Goal: Transaction & Acquisition: Purchase product/service

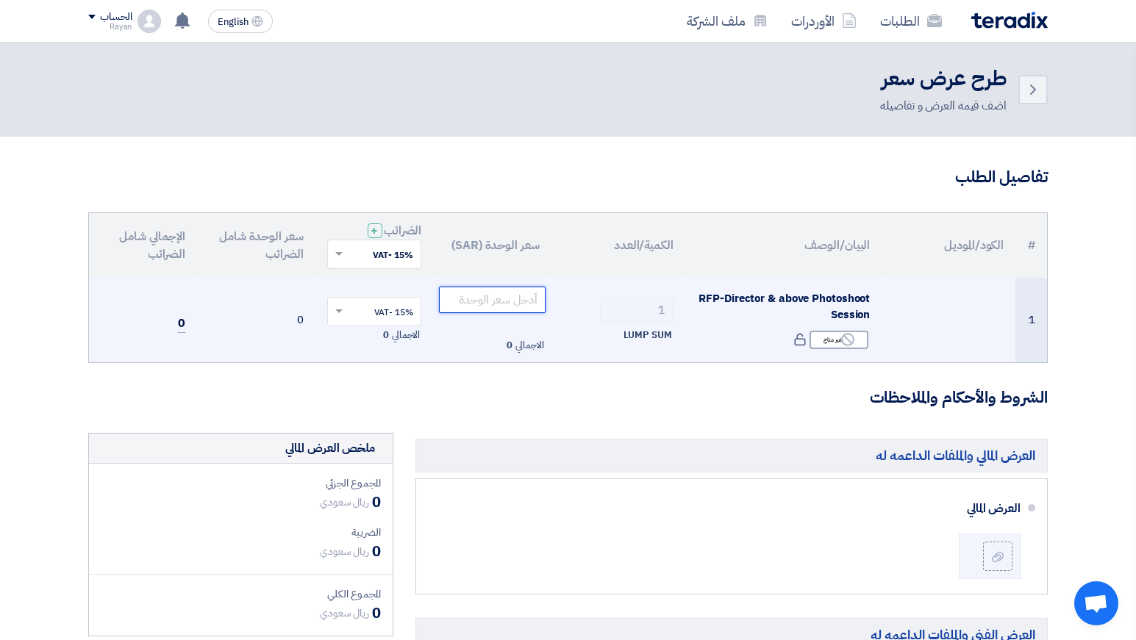
click at [507, 300] on input "number" at bounding box center [492, 300] width 107 height 26
paste input "60940"
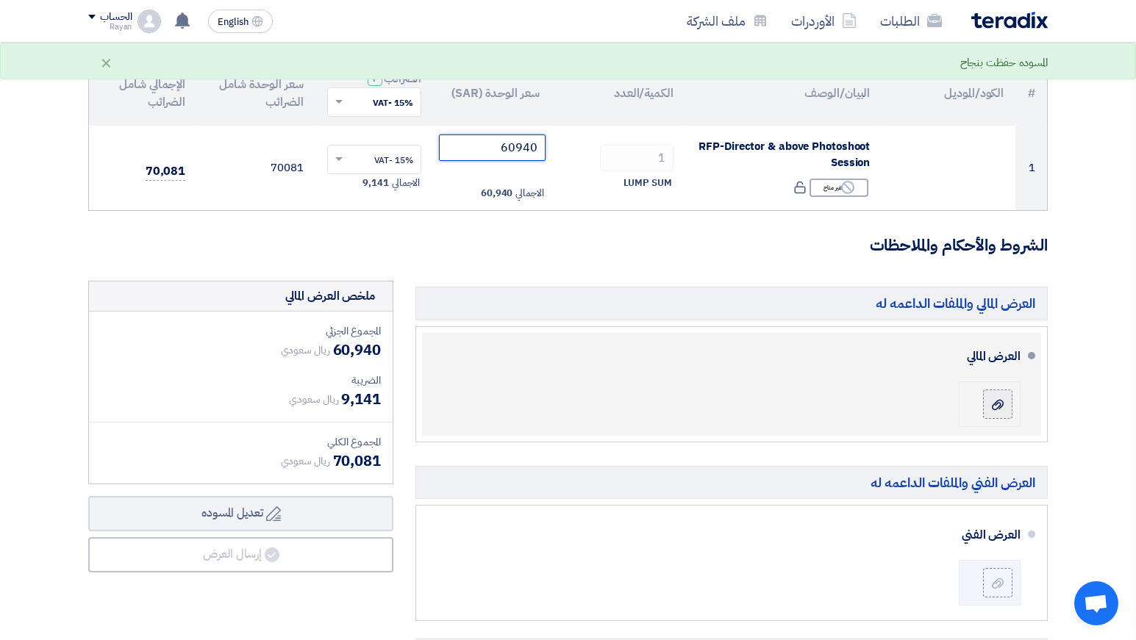
scroll to position [153, 0]
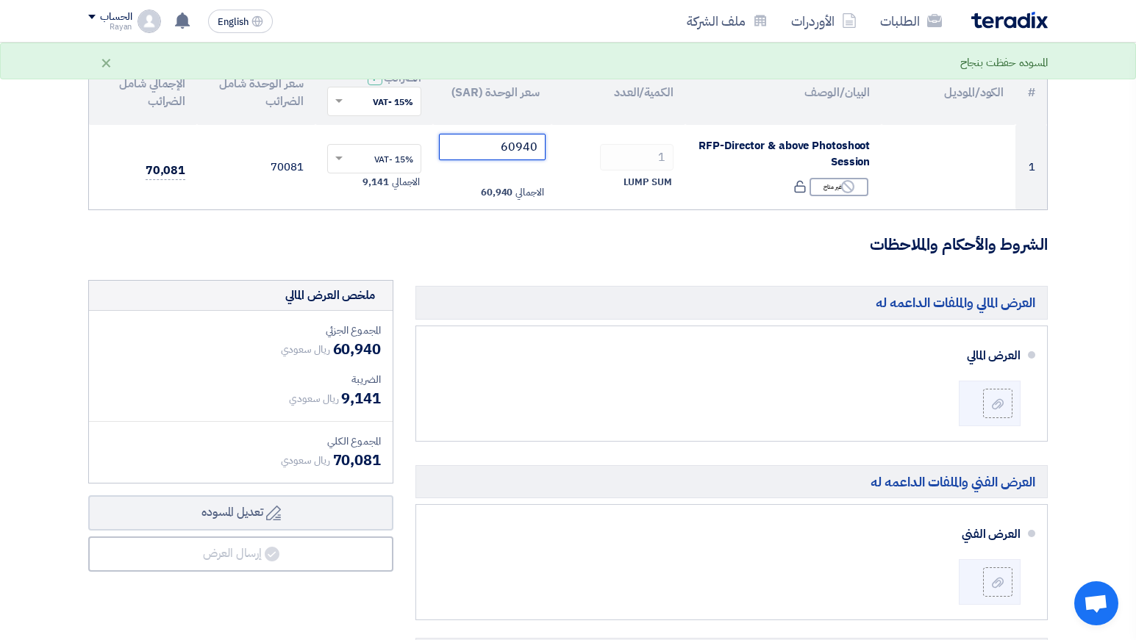
type input "60940"
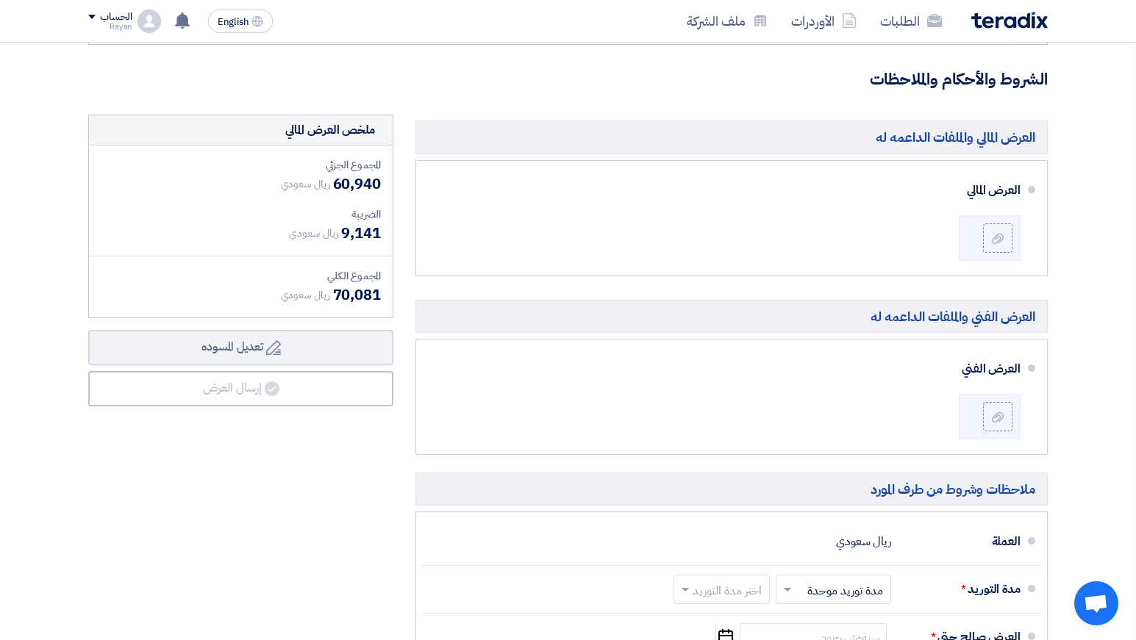
scroll to position [319, 0]
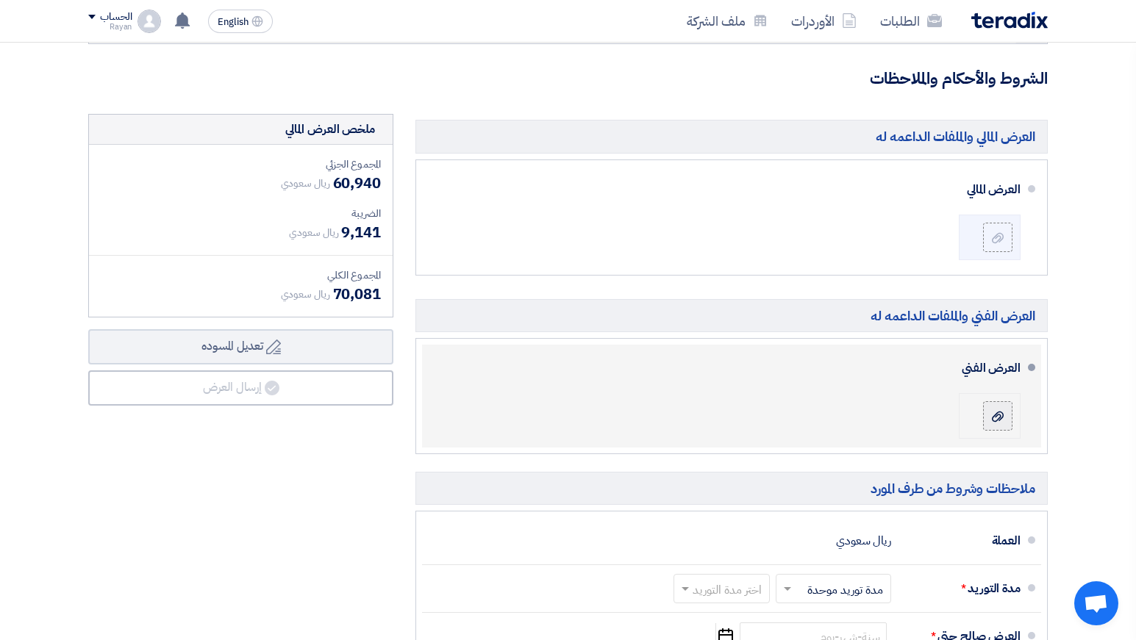
click at [992, 423] on label at bounding box center [997, 415] width 29 height 29
click at [0, 0] on input "file" at bounding box center [0, 0] width 0 height 0
click at [1008, 423] on label at bounding box center [997, 415] width 29 height 29
click at [0, 0] on input "file" at bounding box center [0, 0] width 0 height 0
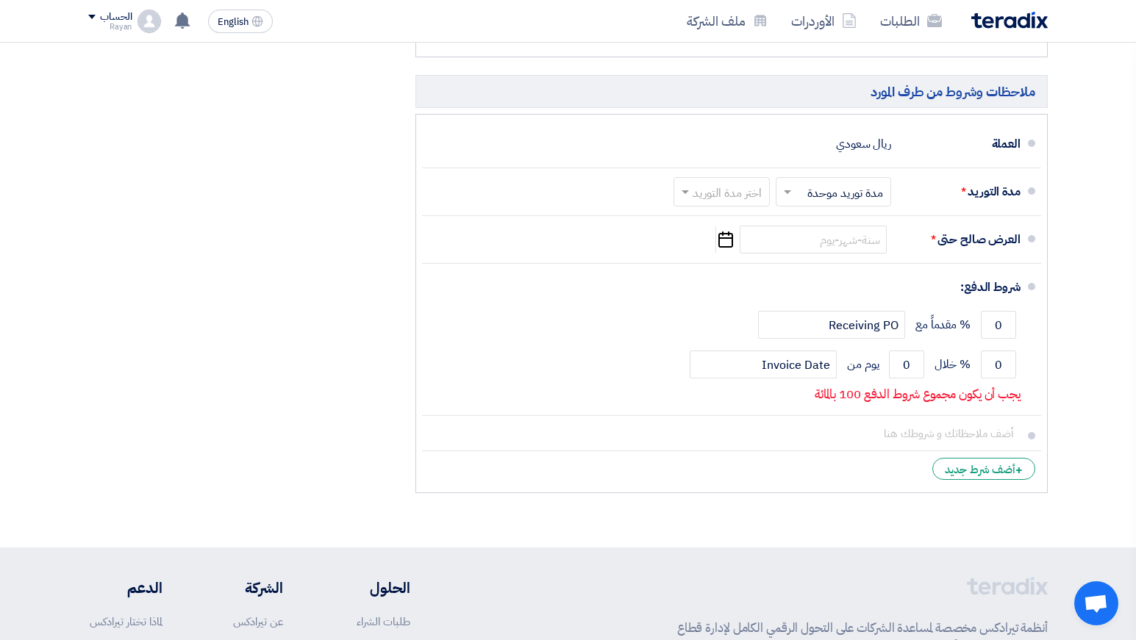
scroll to position [717, 0]
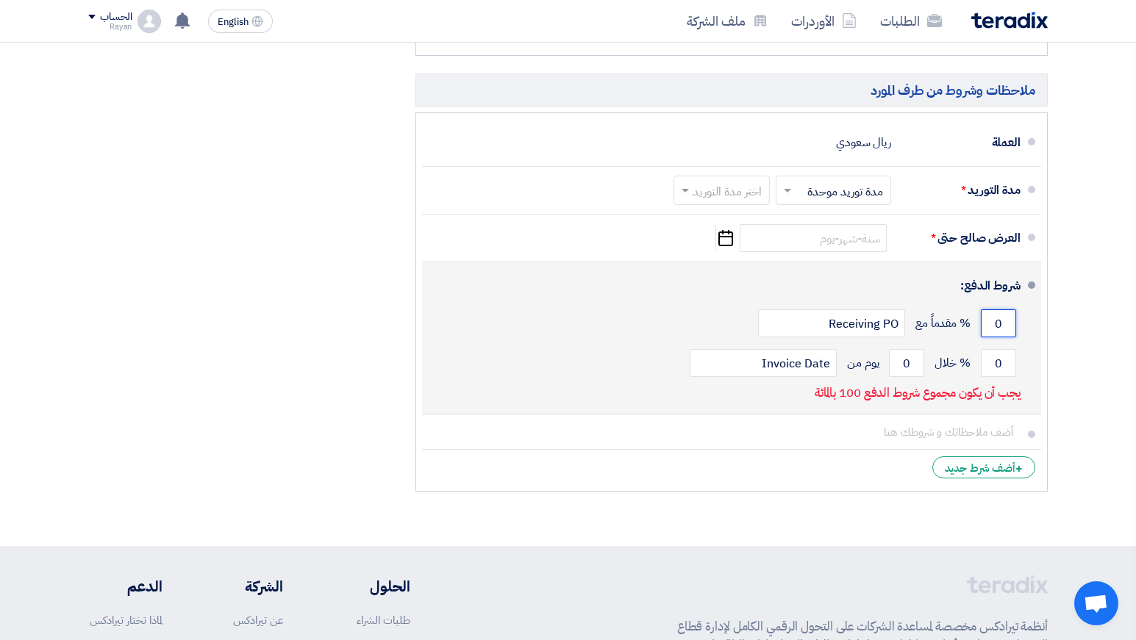
drag, startPoint x: 1002, startPoint y: 335, endPoint x: 986, endPoint y: 335, distance: 15.4
click at [986, 335] on input "0" at bounding box center [997, 323] width 35 height 28
type input "20"
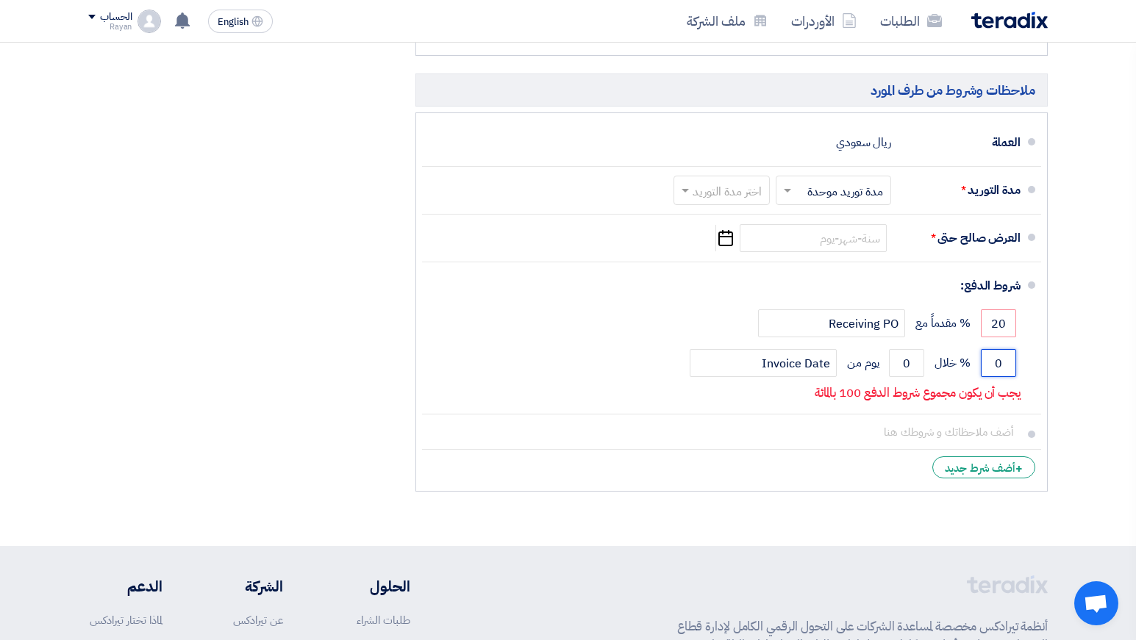
drag, startPoint x: 991, startPoint y: 360, endPoint x: 1042, endPoint y: 372, distance: 52.1
click at [1042, 372] on ul "العملة ريال سعودي مدة التوريد * اختر مدة التوريد × مدة توريد موحدة ×" at bounding box center [731, 301] width 632 height 379
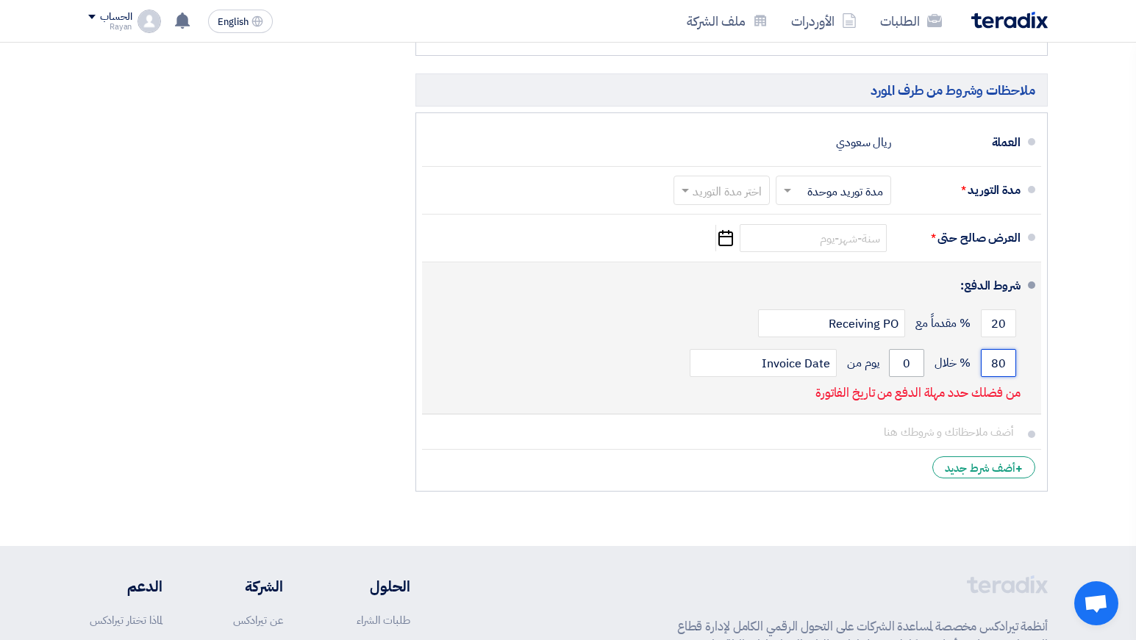
type input "80"
drag, startPoint x: 911, startPoint y: 364, endPoint x: 893, endPoint y: 365, distance: 18.4
click at [893, 365] on input "0" at bounding box center [906, 363] width 35 height 28
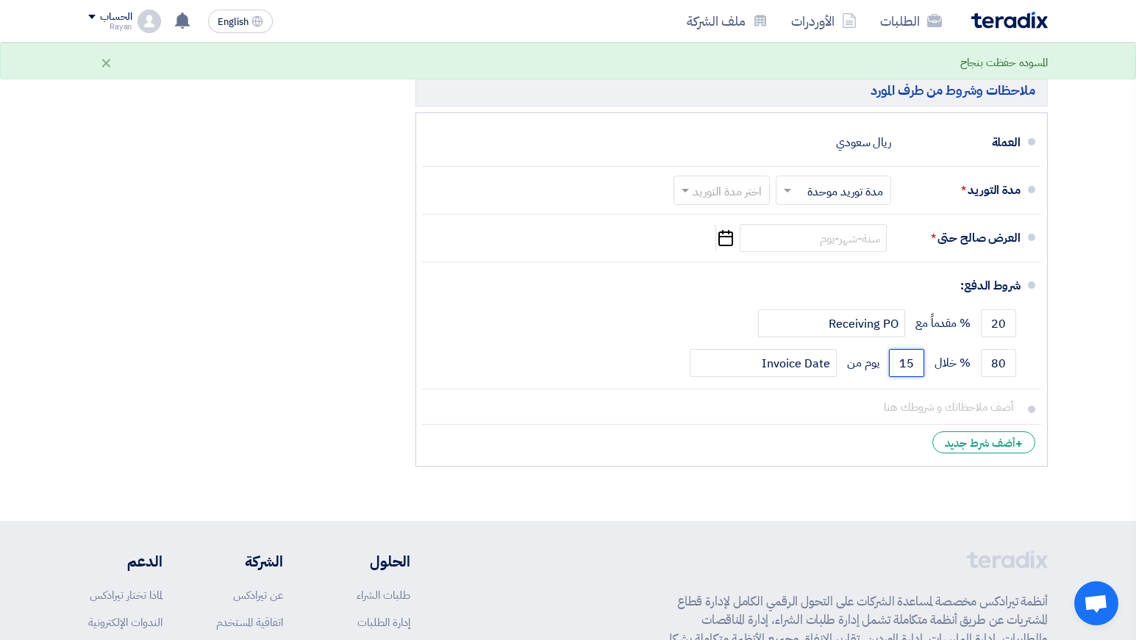
type input "15"
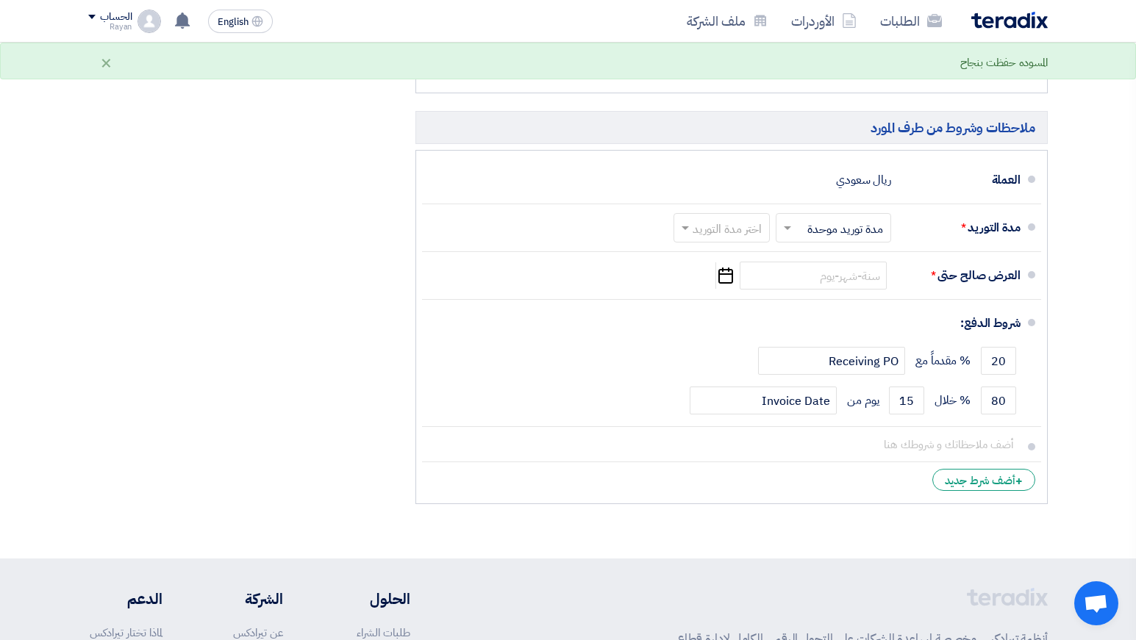
scroll to position [679, 0]
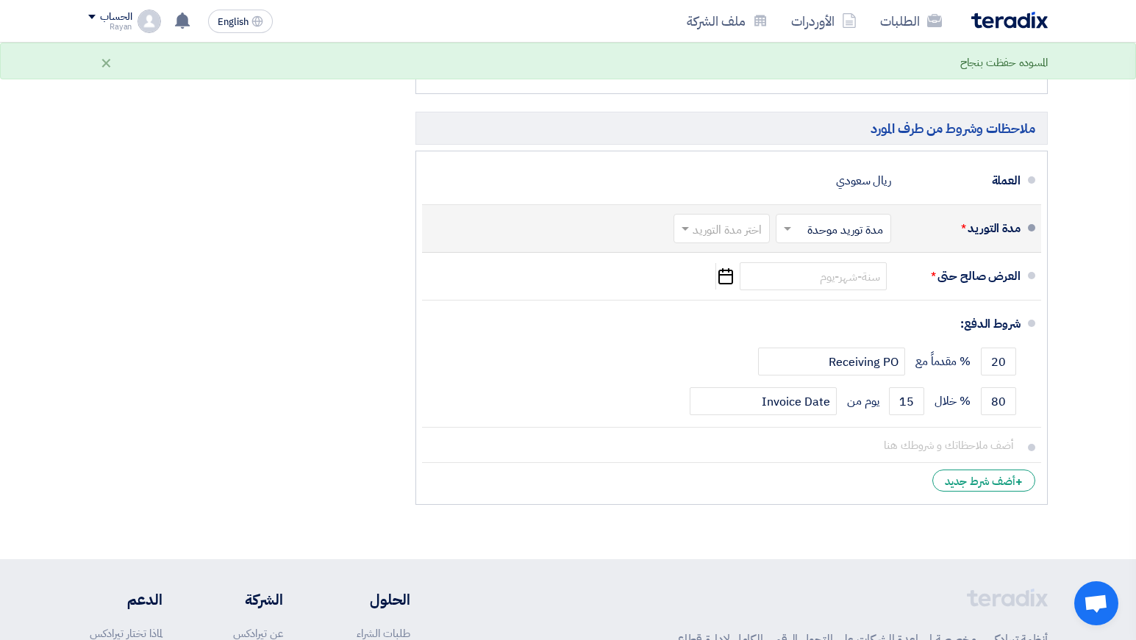
click at [747, 232] on input "text" at bounding box center [718, 230] width 89 height 21
click at [731, 320] on span "1-2 اسبوع" at bounding box center [739, 315] width 50 height 18
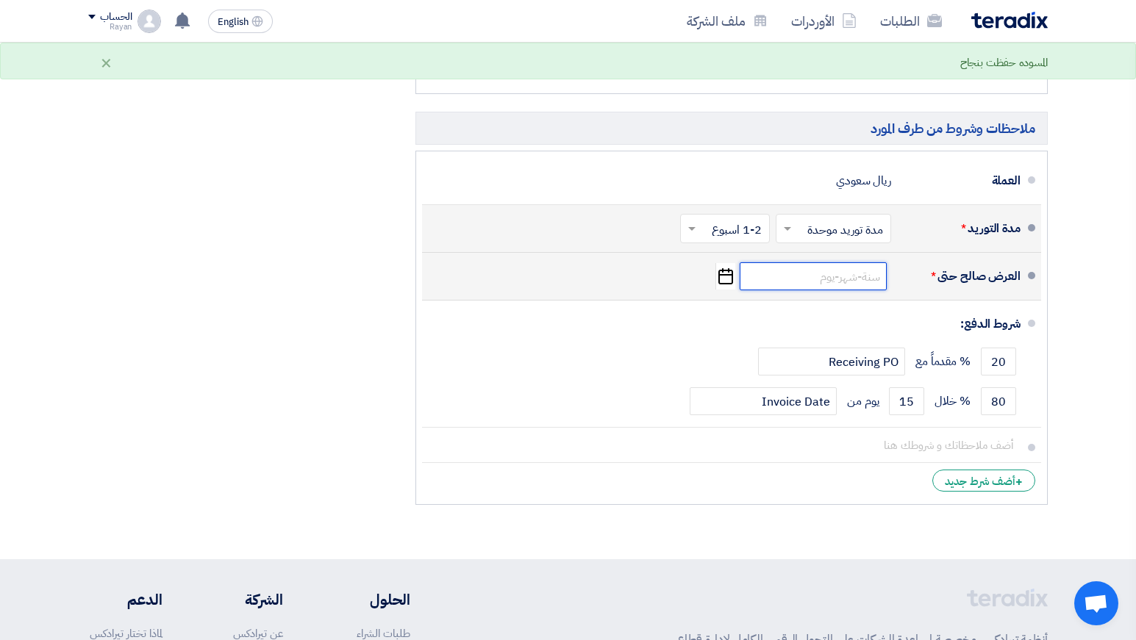
click at [843, 279] on input at bounding box center [812, 276] width 147 height 28
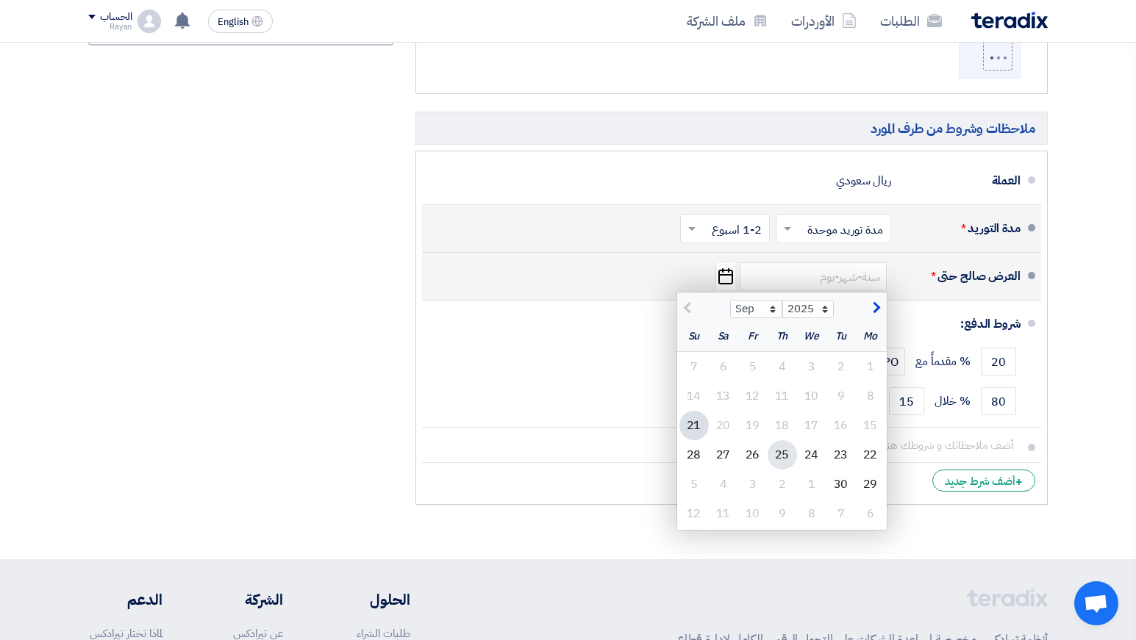
click at [794, 449] on div "25" at bounding box center [781, 454] width 29 height 29
type input "[DATE]"
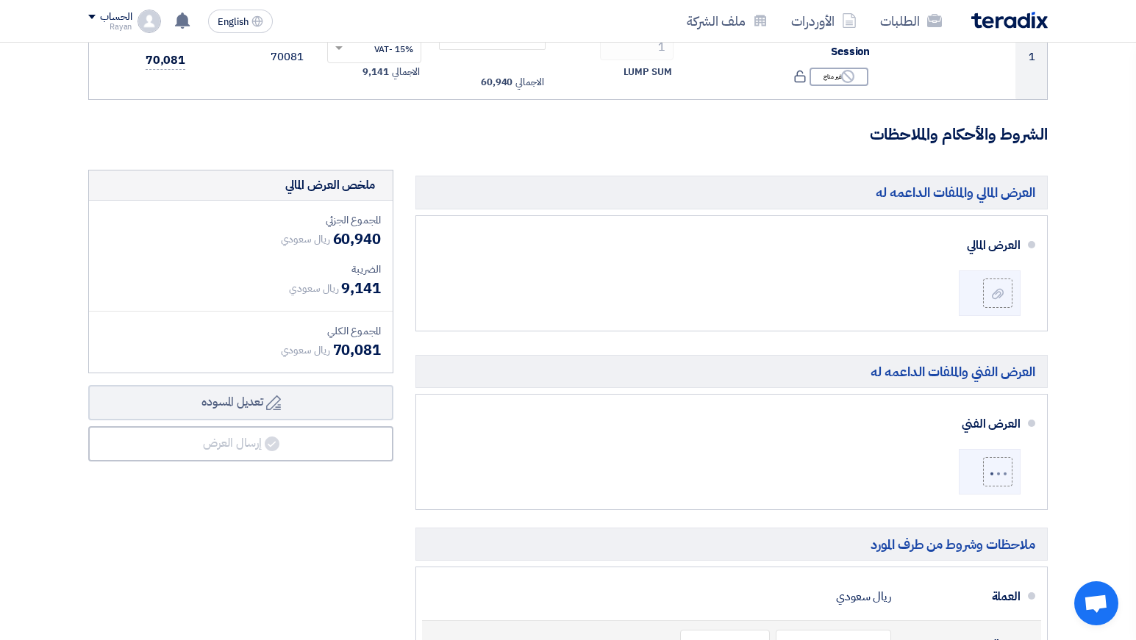
scroll to position [269, 0]
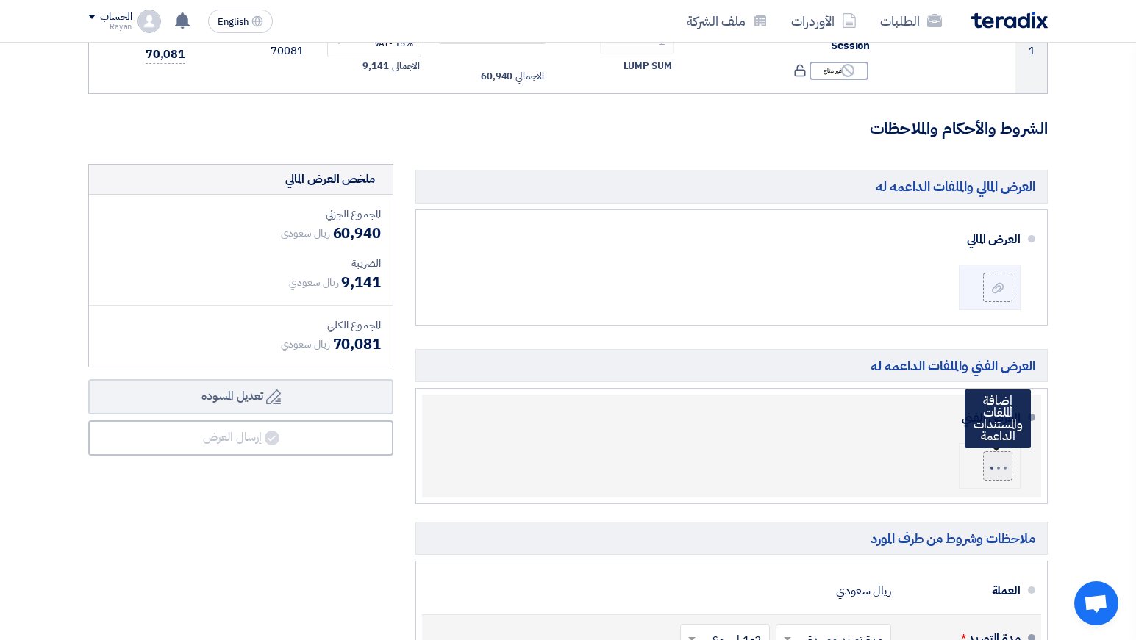
click at [1003, 465] on div at bounding box center [998, 465] width 19 height 9
click at [0, 0] on input "file" at bounding box center [0, 0] width 0 height 0
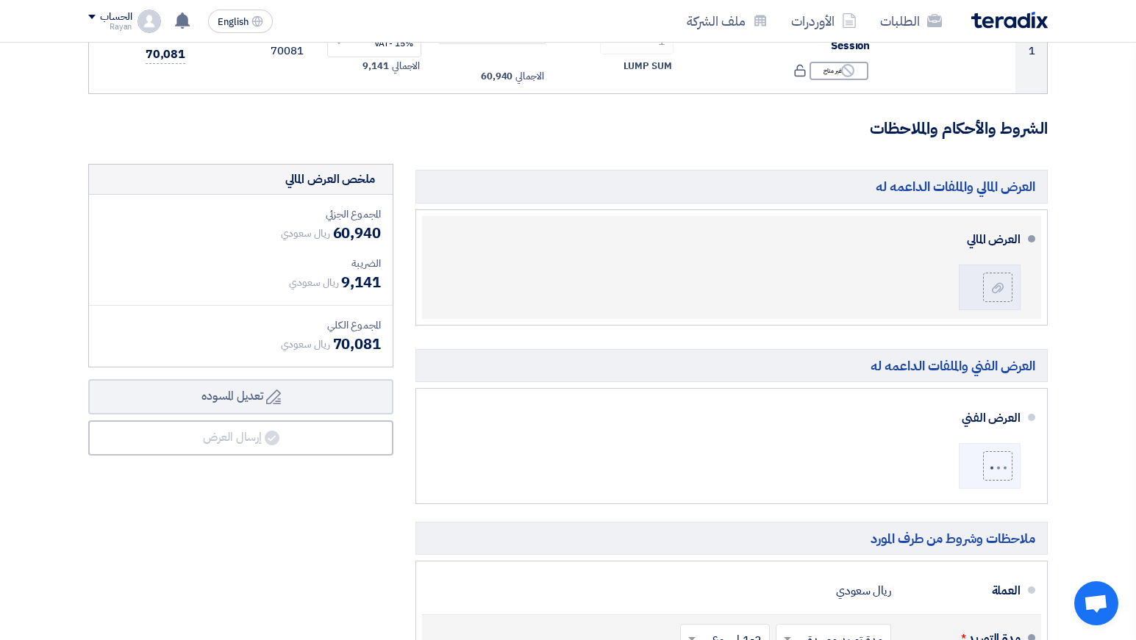
click at [781, 281] on div "العرض المالي" at bounding box center [727, 267] width 587 height 91
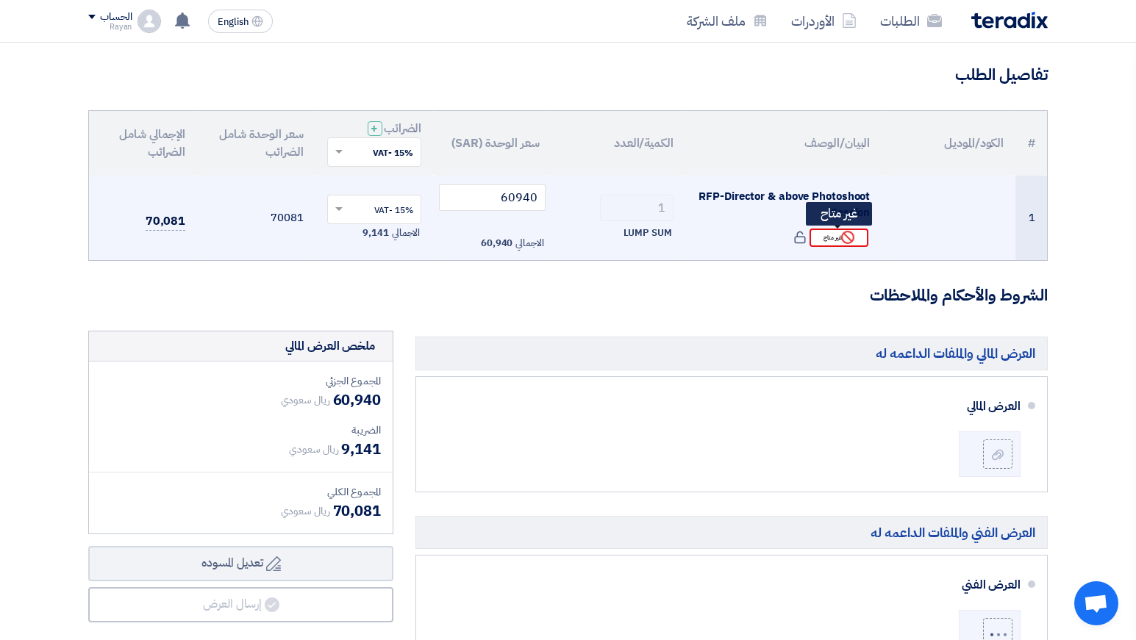
scroll to position [0, 0]
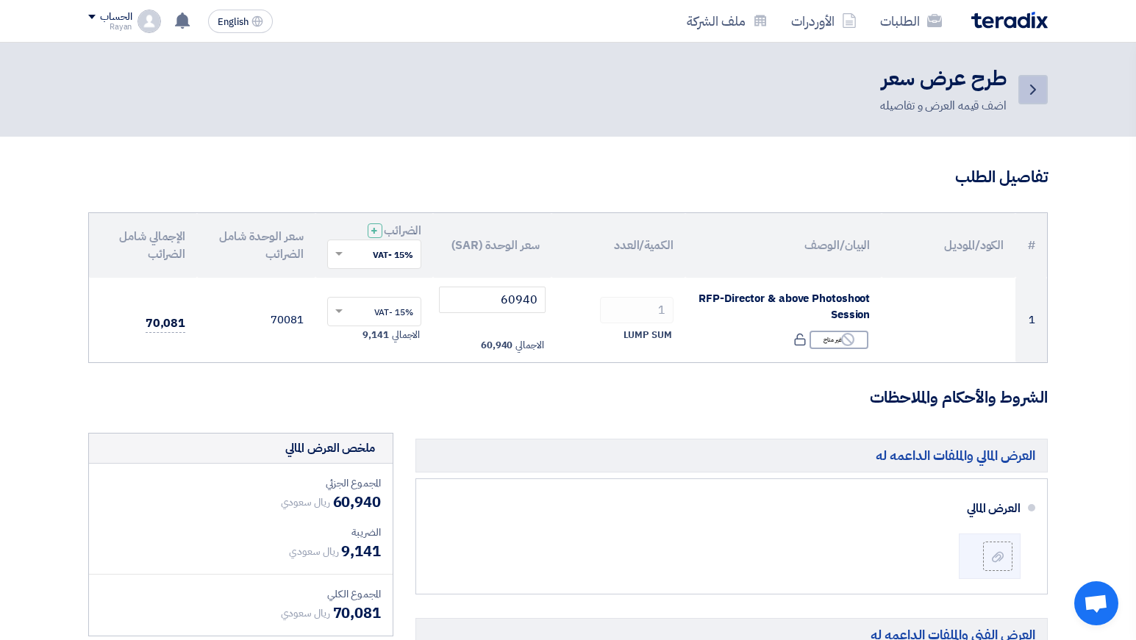
click at [1024, 90] on icon "Back" at bounding box center [1033, 90] width 18 height 18
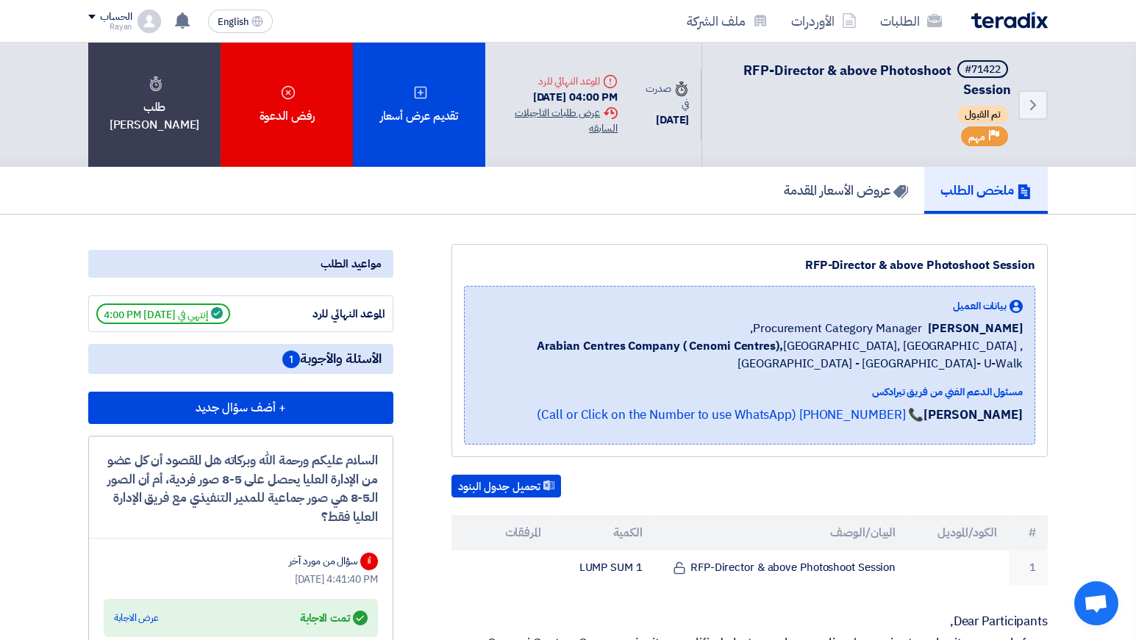
click at [579, 115] on div "Extension History عرض طلبات التاجيلات السابقه" at bounding box center [557, 120] width 121 height 31
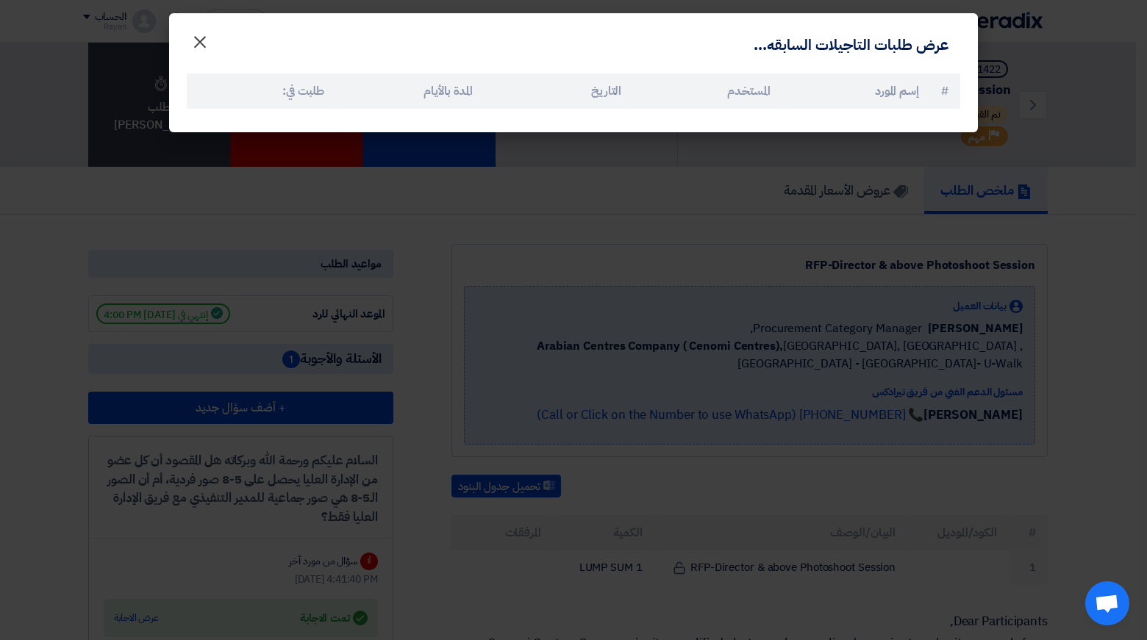
click at [202, 41] on span "×" at bounding box center [200, 41] width 18 height 44
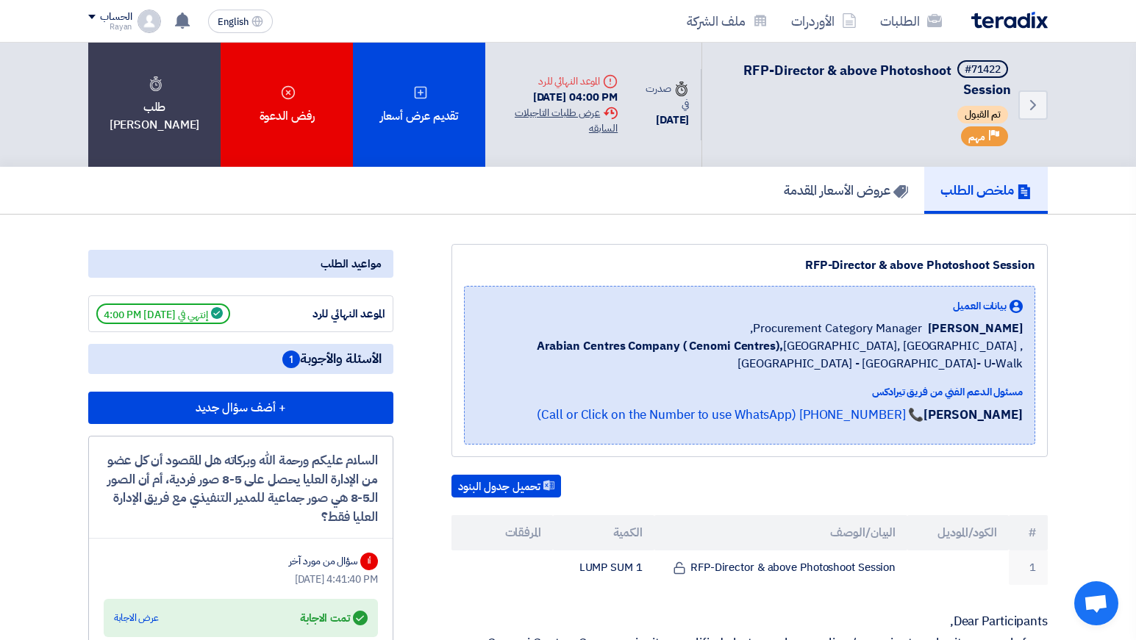
click at [606, 125] on div "Extension History عرض طلبات التاجيلات السابقه" at bounding box center [557, 120] width 121 height 31
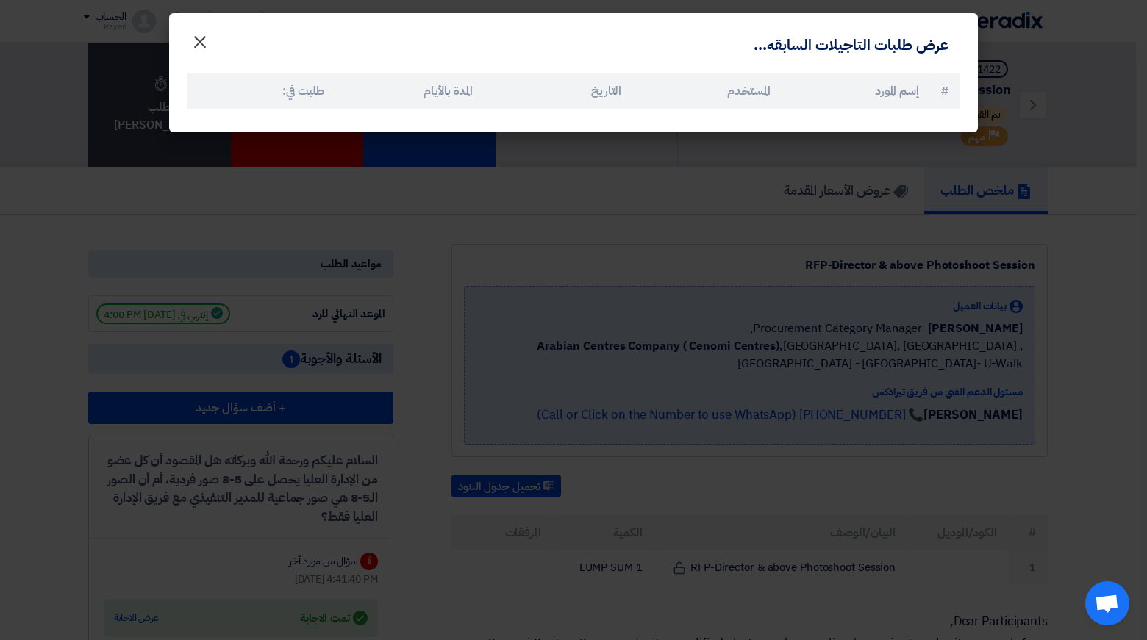
click at [203, 44] on span "×" at bounding box center [200, 41] width 18 height 44
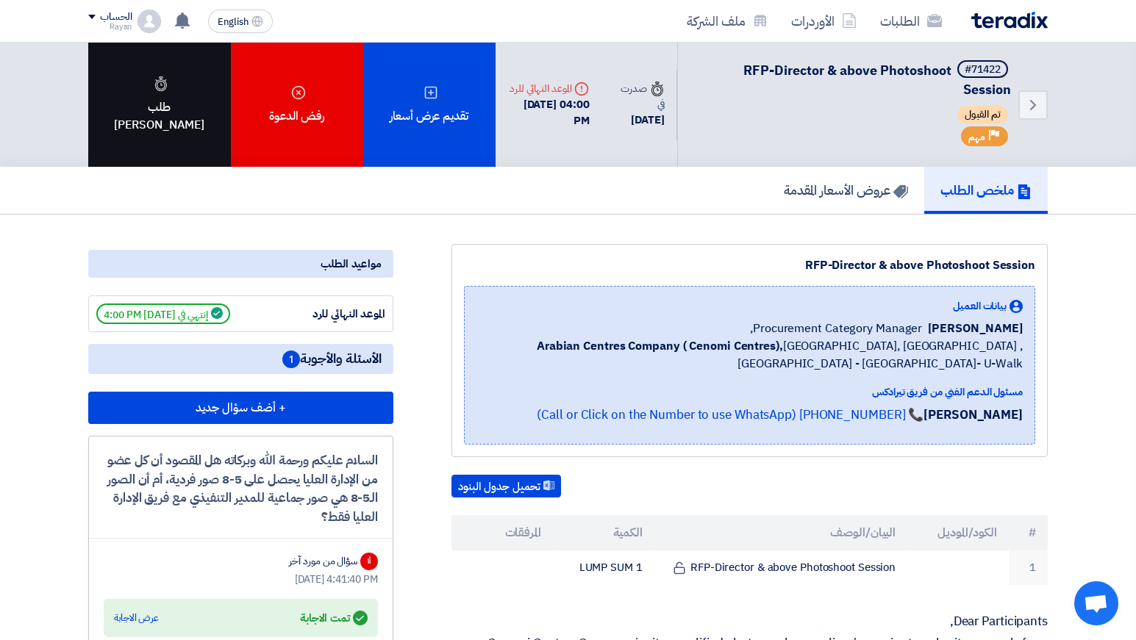
click at [155, 91] on use at bounding box center [161, 83] width 12 height 15
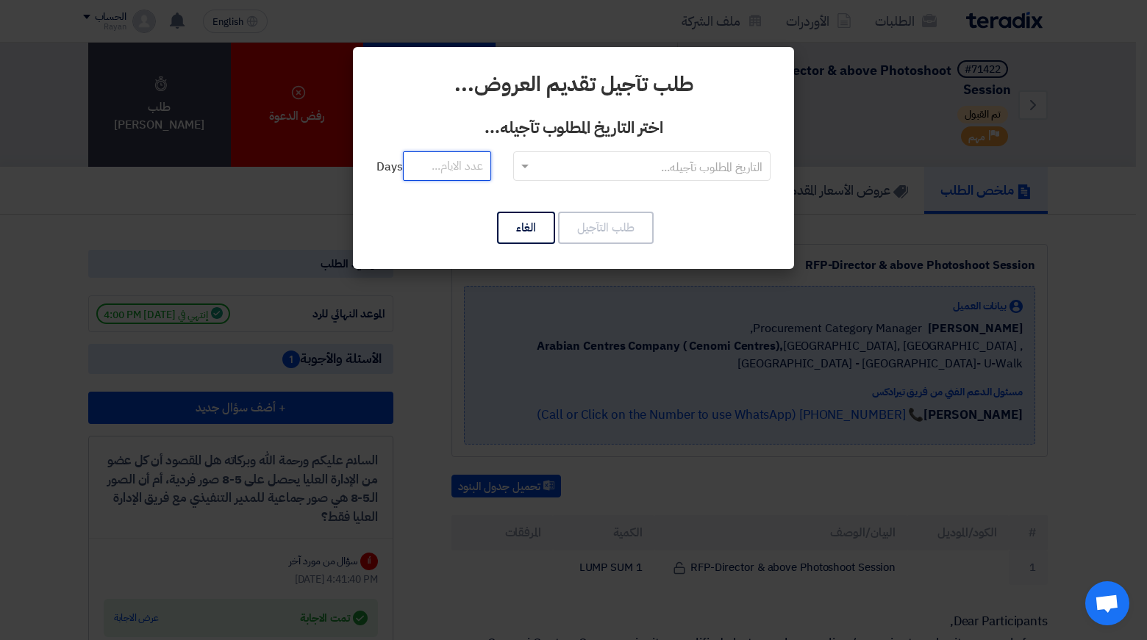
click at [462, 174] on input "number" at bounding box center [447, 165] width 88 height 29
type input "1"
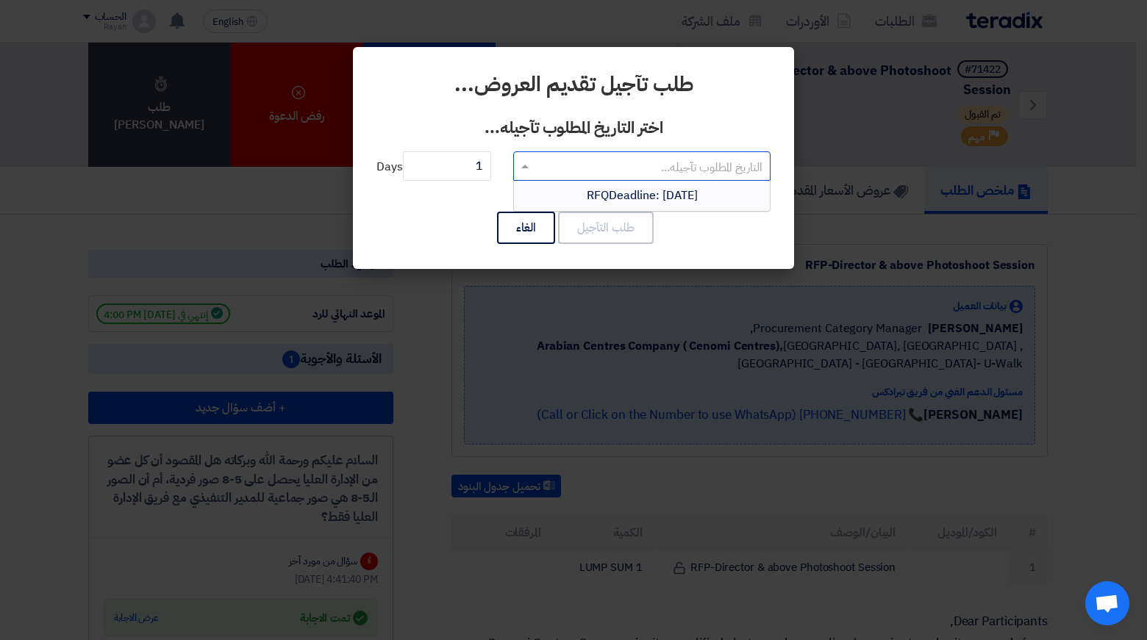
click at [633, 166] on input "text" at bounding box center [650, 167] width 228 height 24
click at [626, 198] on span "RFQDeadline: Sun Sep 21 2025" at bounding box center [642, 196] width 111 height 18
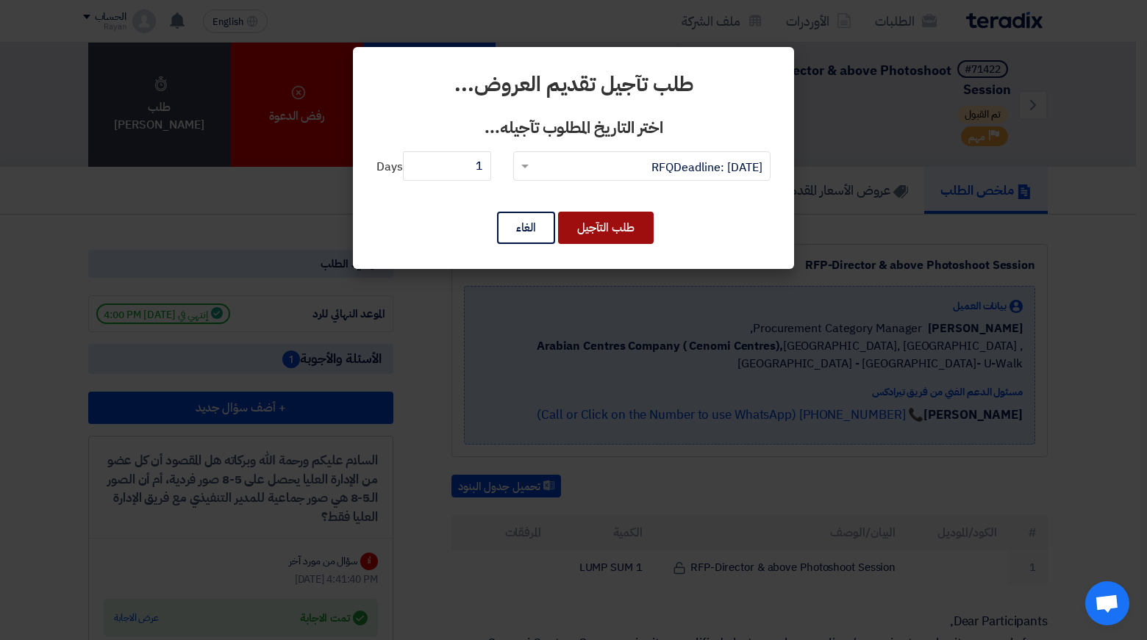
click at [603, 223] on button "طلب التآجيل" at bounding box center [606, 228] width 96 height 32
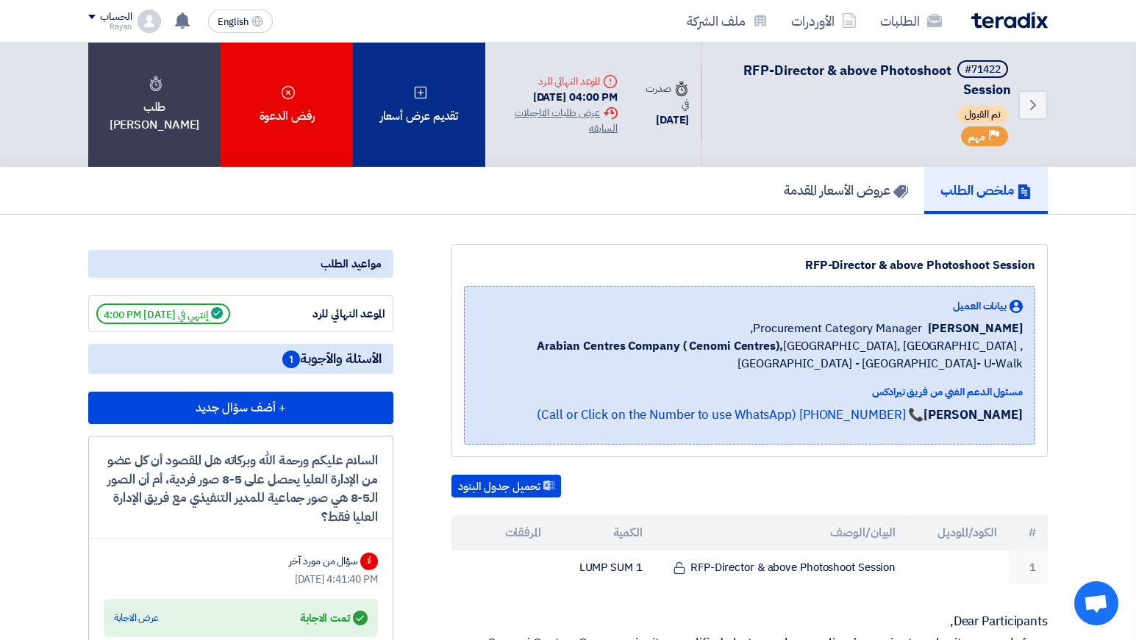
click at [442, 107] on div "تقديم عرض أسعار" at bounding box center [419, 105] width 132 height 124
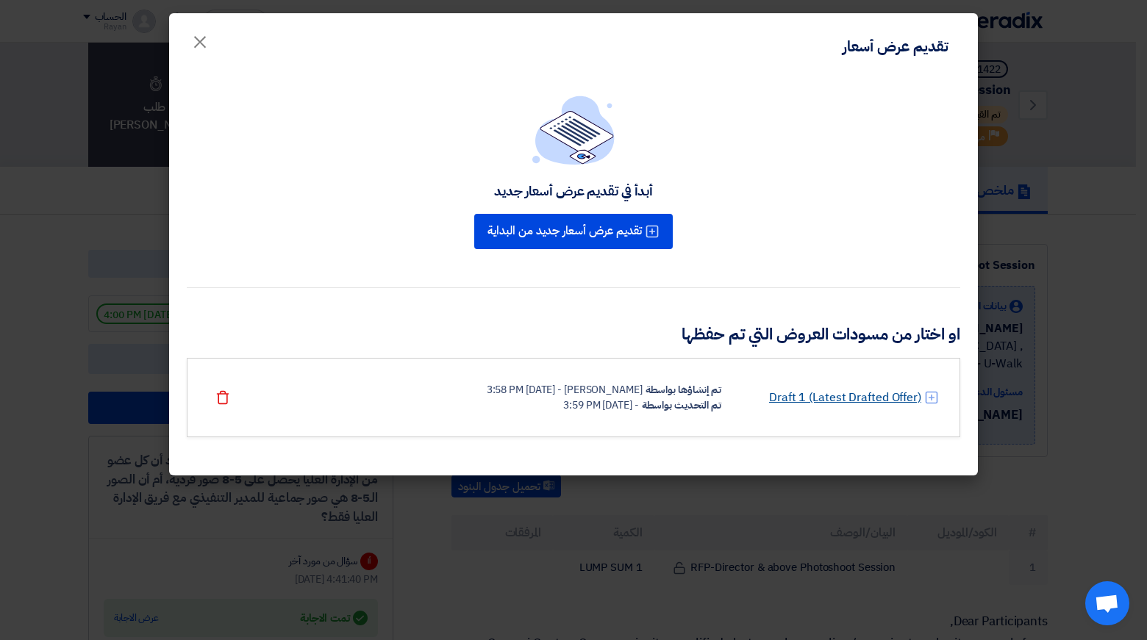
click at [843, 398] on link "Draft 1 (Latest Drafted Offer)" at bounding box center [845, 398] width 152 height 18
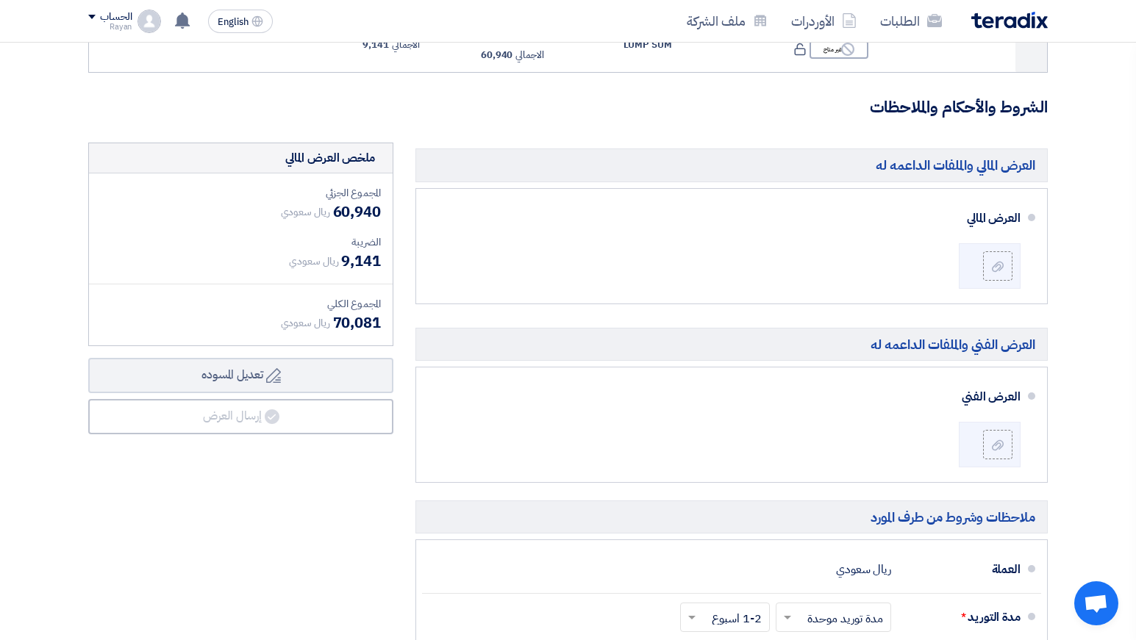
scroll to position [319, 0]
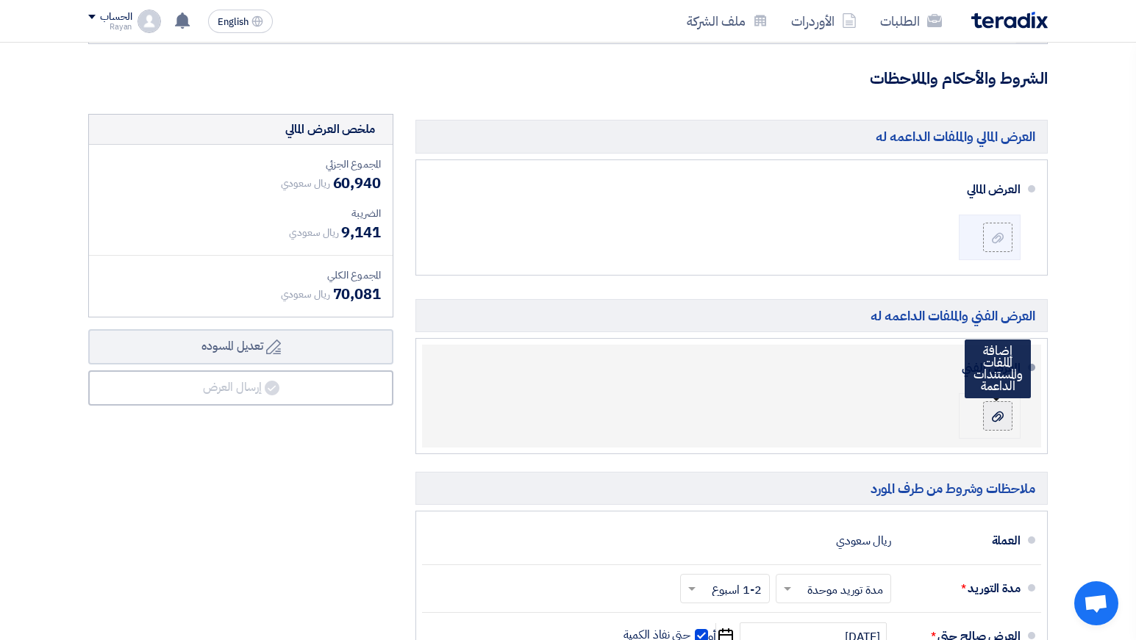
click at [989, 410] on div at bounding box center [998, 416] width 18 height 15
click at [0, 0] on input "file" at bounding box center [0, 0] width 0 height 0
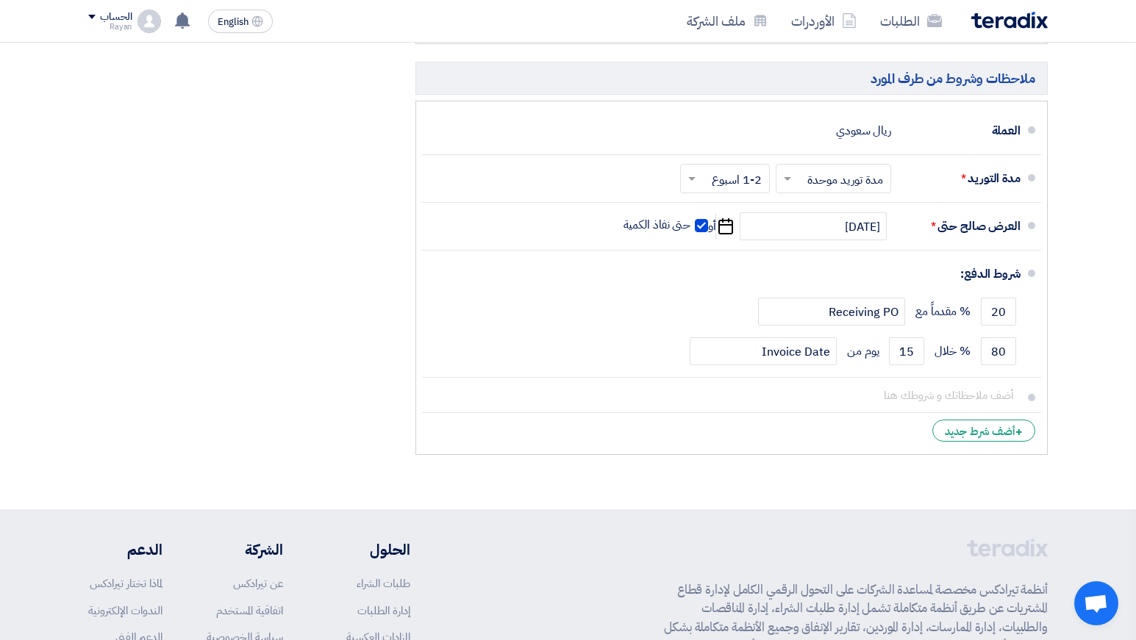
scroll to position [730, 0]
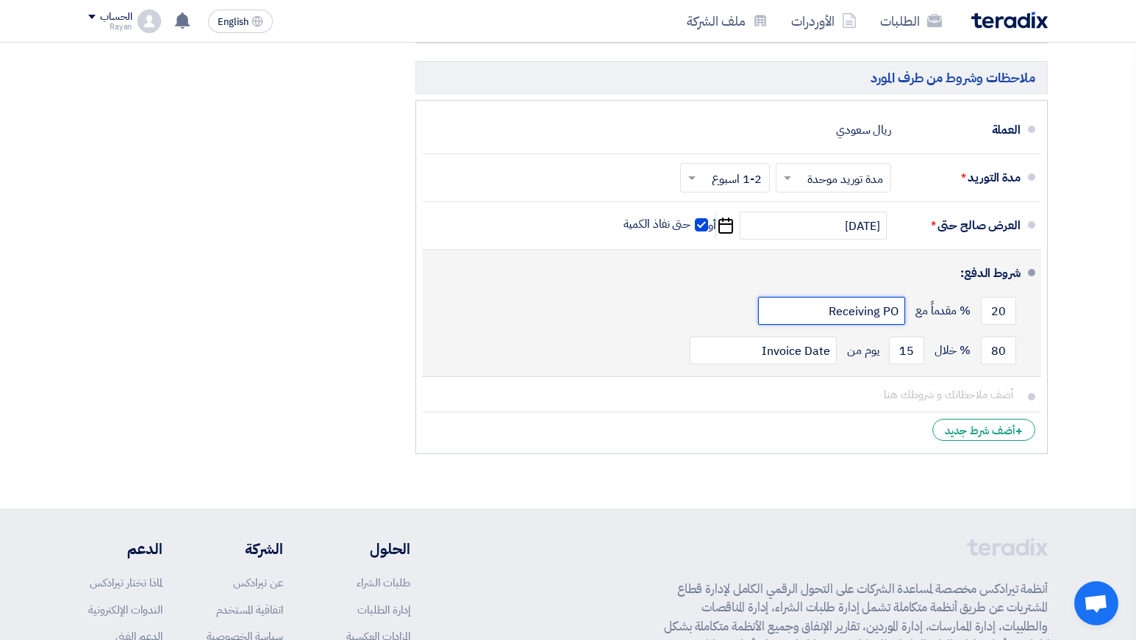
click at [870, 309] on input "Receiving PO" at bounding box center [831, 311] width 147 height 28
click at [687, 314] on div "20 % مقدماً مع Receiving PO" at bounding box center [727, 311] width 587 height 40
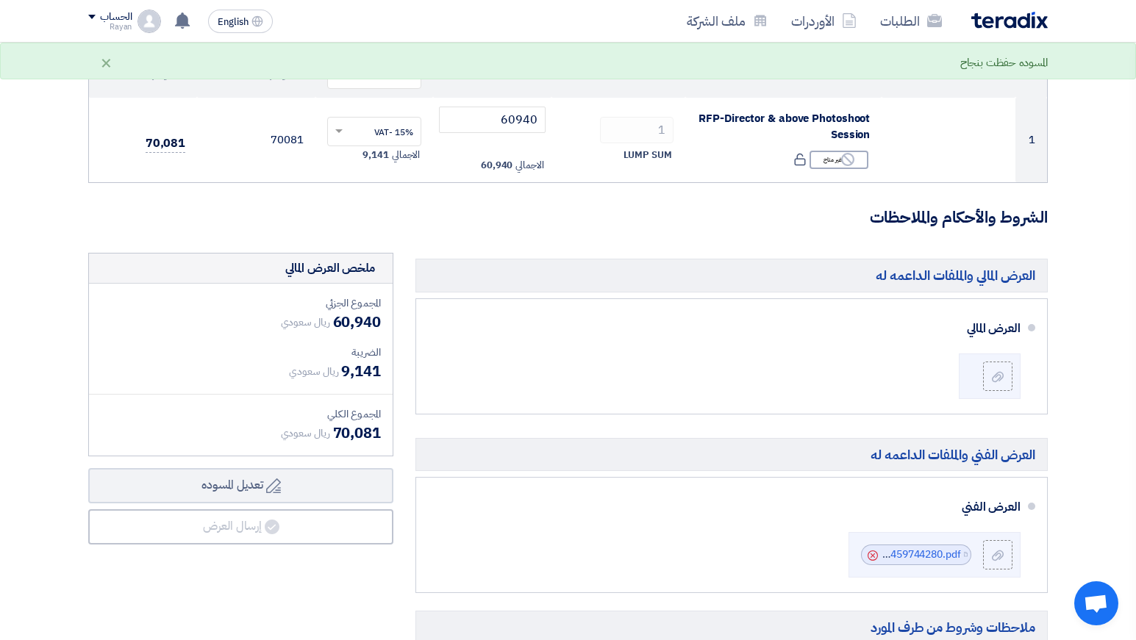
scroll to position [182, 0]
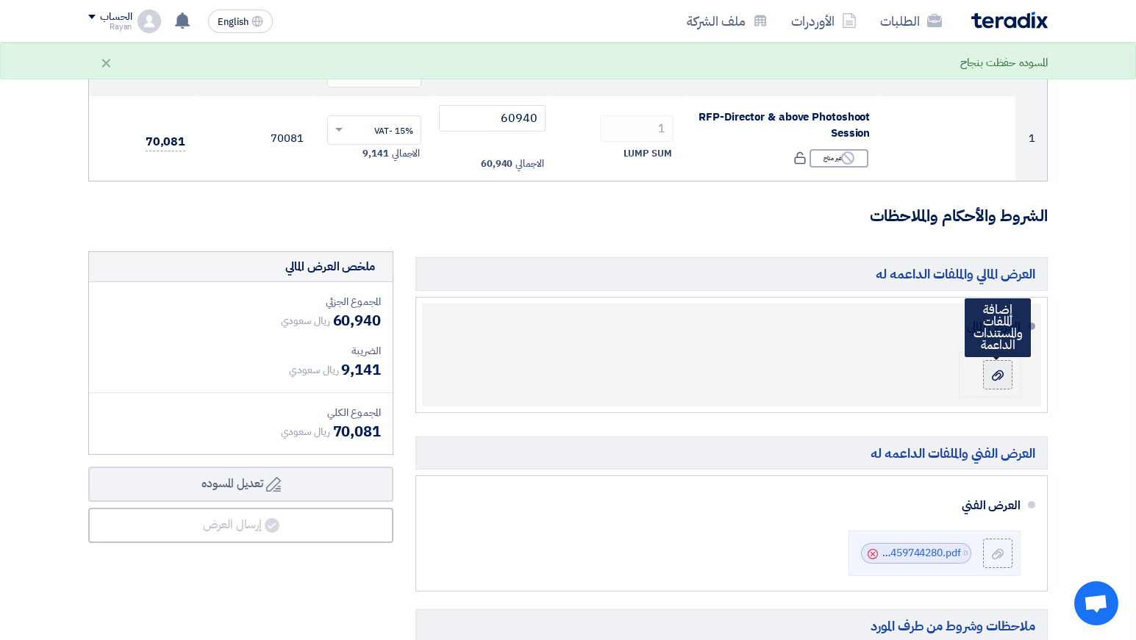
click at [991, 376] on div at bounding box center [998, 374] width 18 height 15
click at [0, 0] on input "file" at bounding box center [0, 0] width 0 height 0
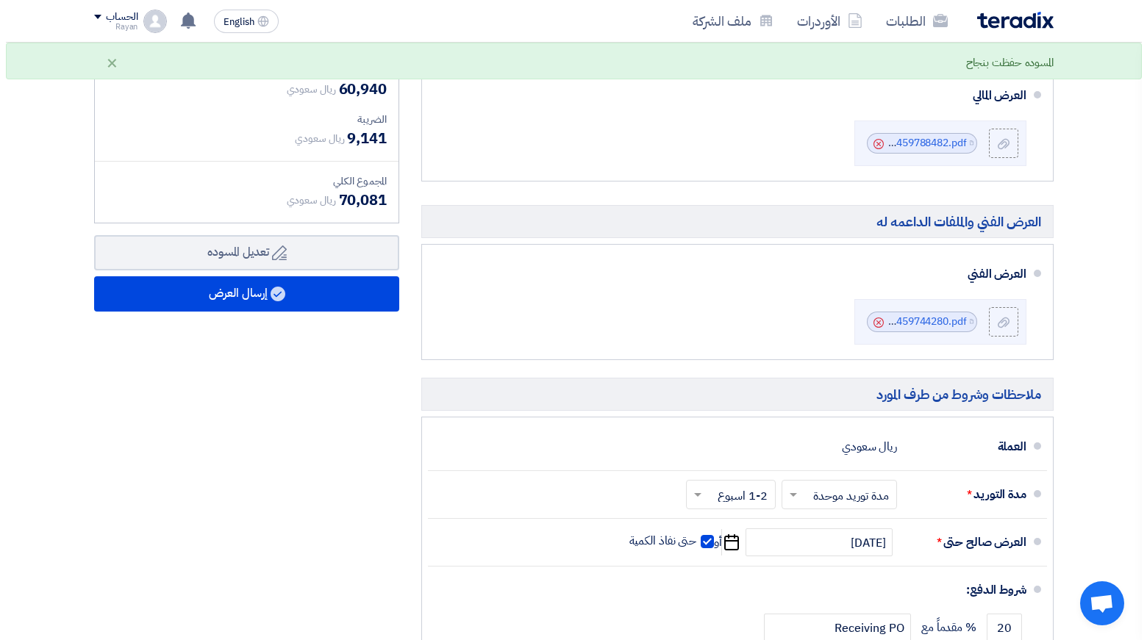
scroll to position [414, 0]
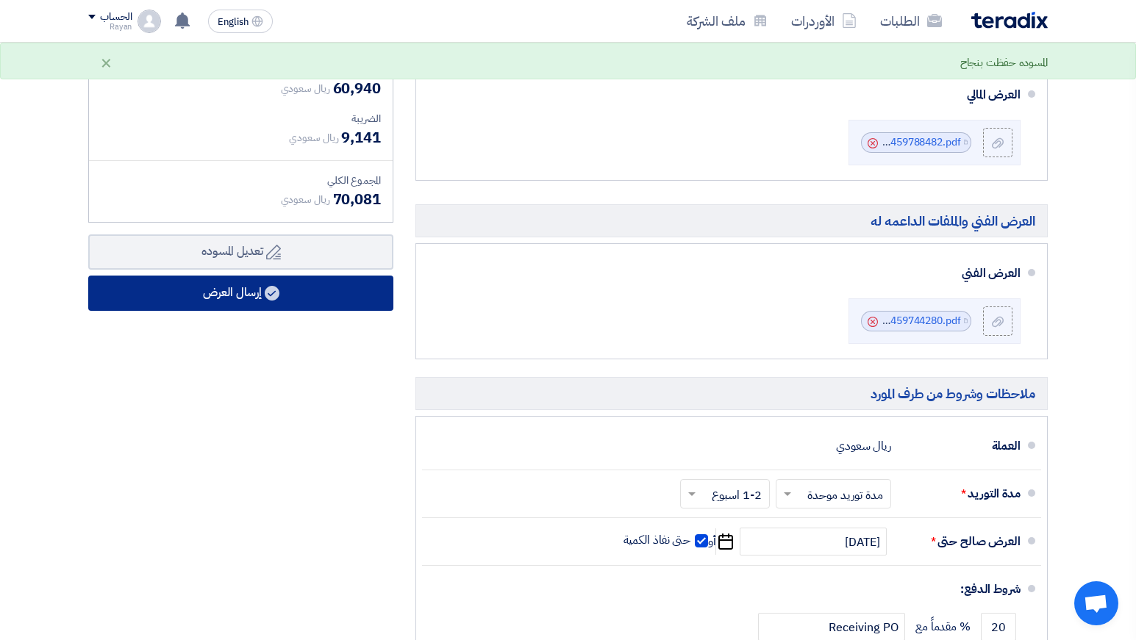
click at [262, 294] on button "إرسال العرض" at bounding box center [240, 293] width 305 height 35
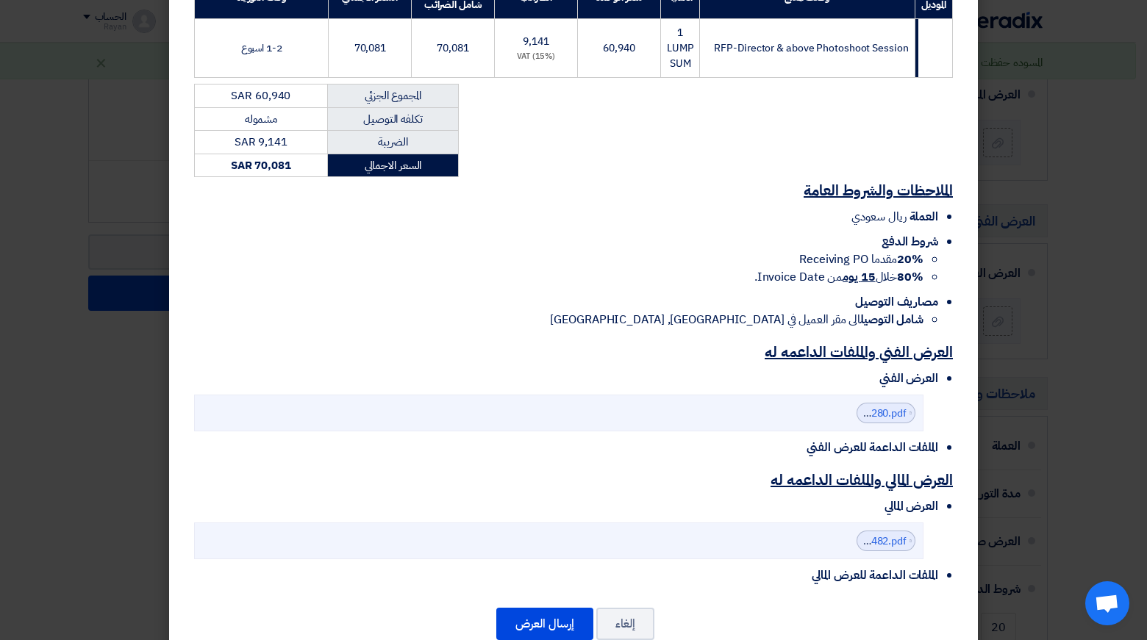
scroll to position [298, 0]
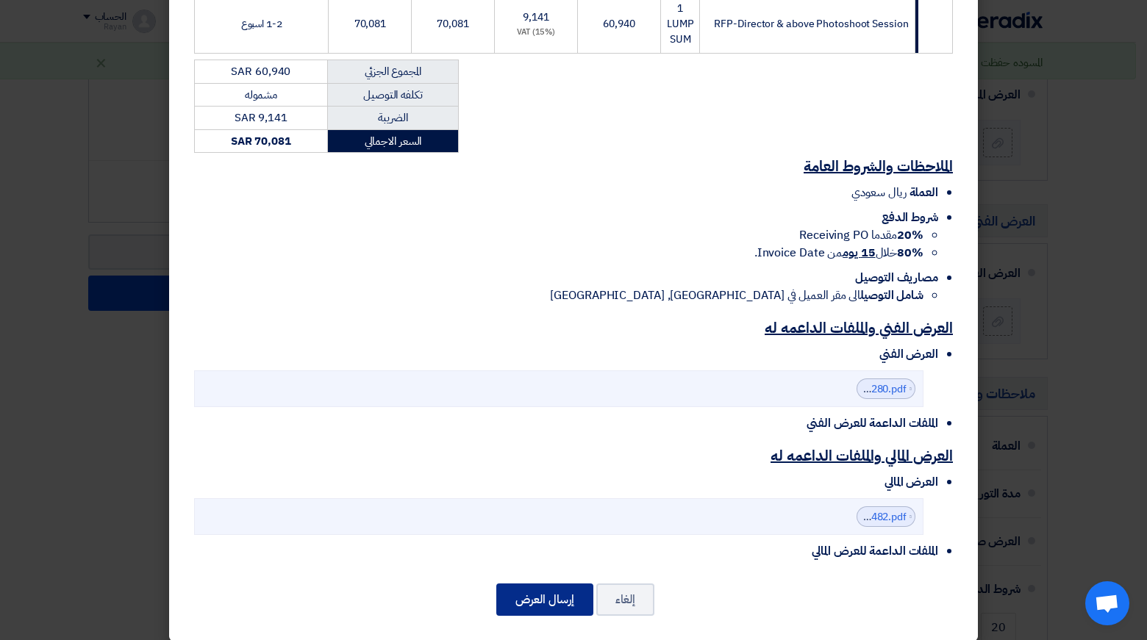
click at [540, 584] on button "إرسال العرض" at bounding box center [544, 600] width 97 height 32
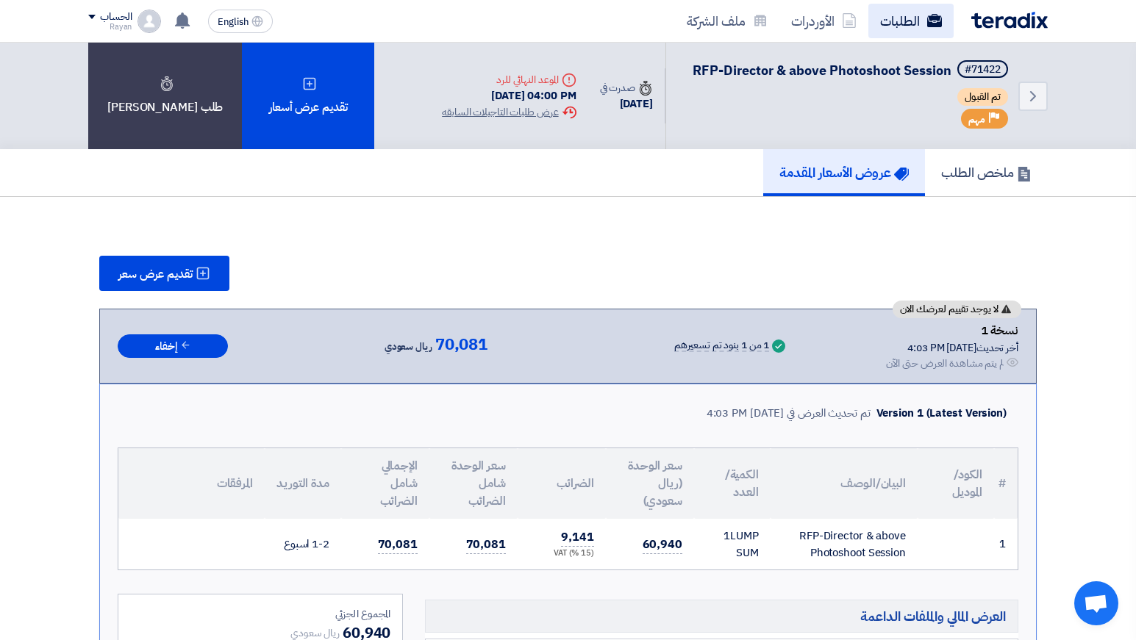
click at [908, 16] on link "الطلبات" at bounding box center [910, 21] width 85 height 35
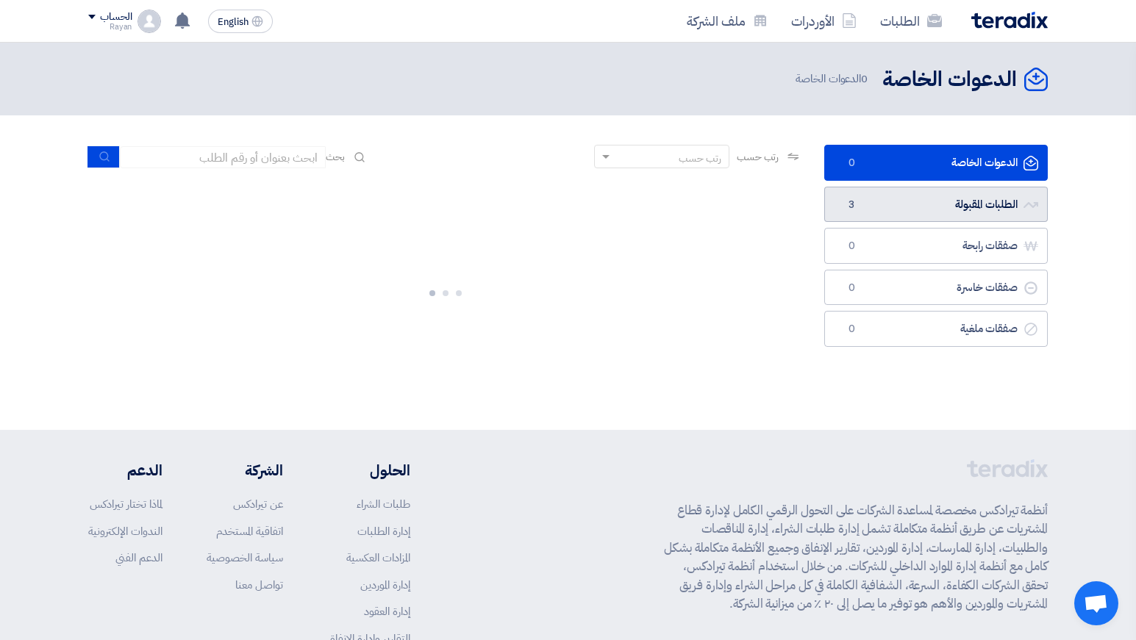
click at [925, 204] on link "الطلبات المقبولة الطلبات المقبولة 3" at bounding box center [935, 205] width 223 height 36
